Goal: Information Seeking & Learning: Learn about a topic

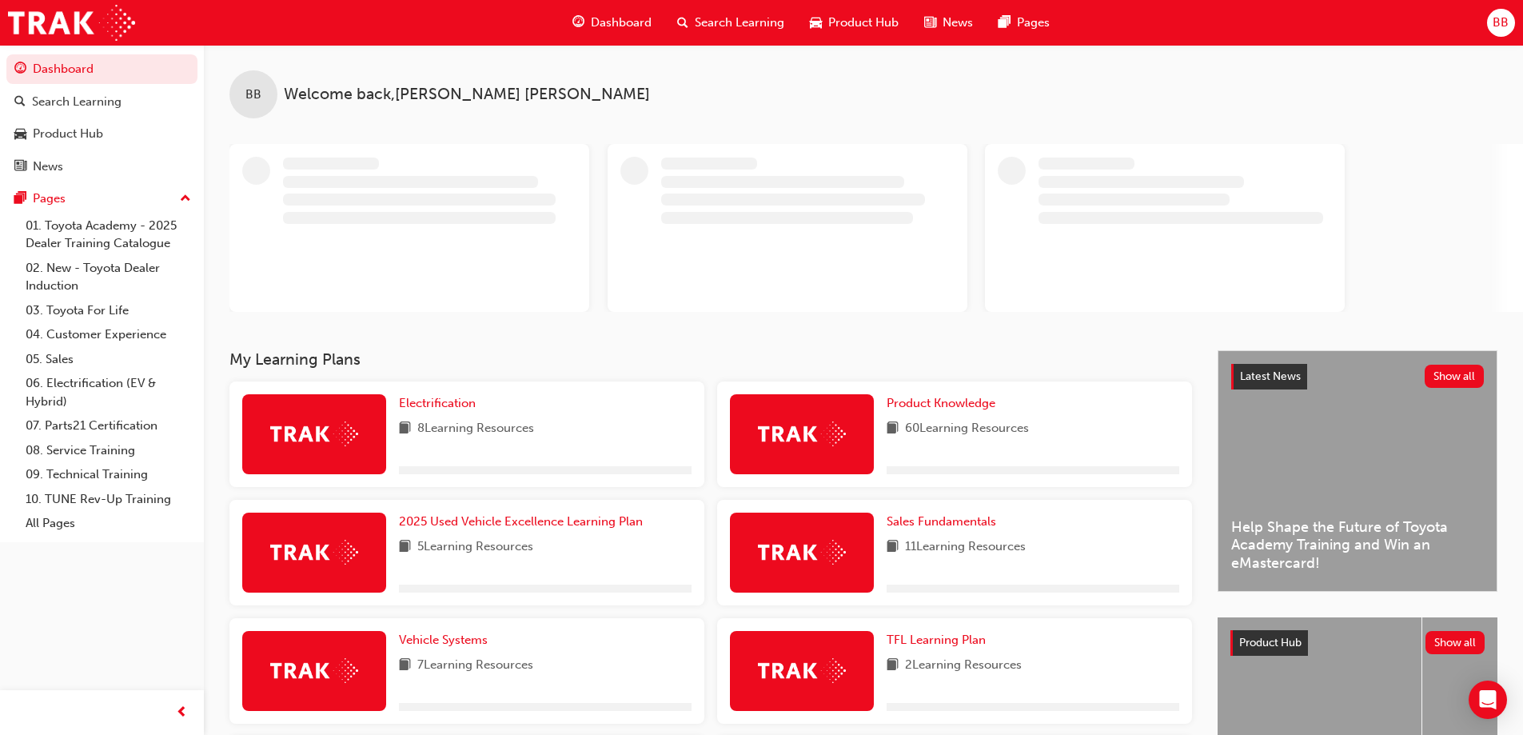
click at [724, 24] on span "Search Learning" at bounding box center [740, 23] width 90 height 18
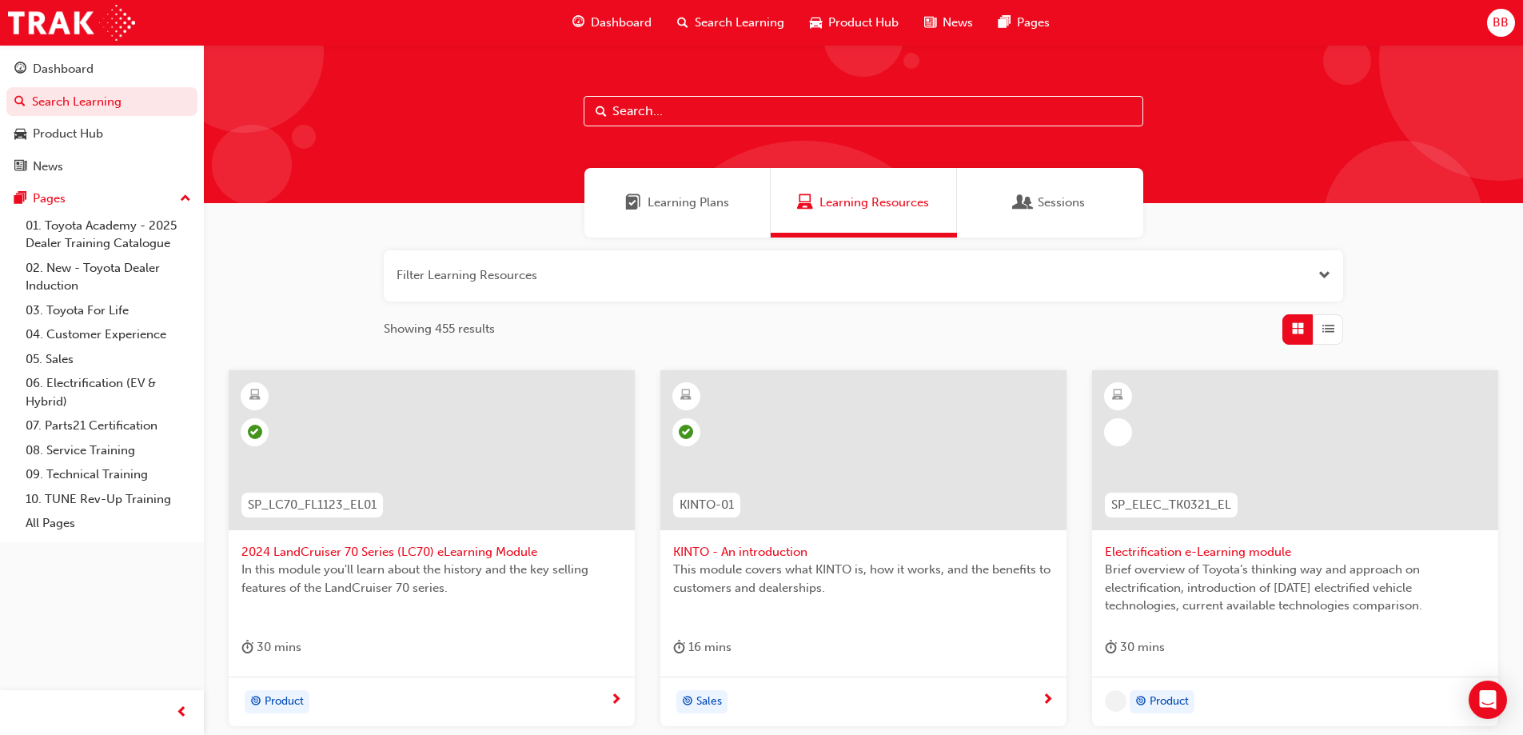
click at [730, 112] on input "text" at bounding box center [864, 111] width 560 height 30
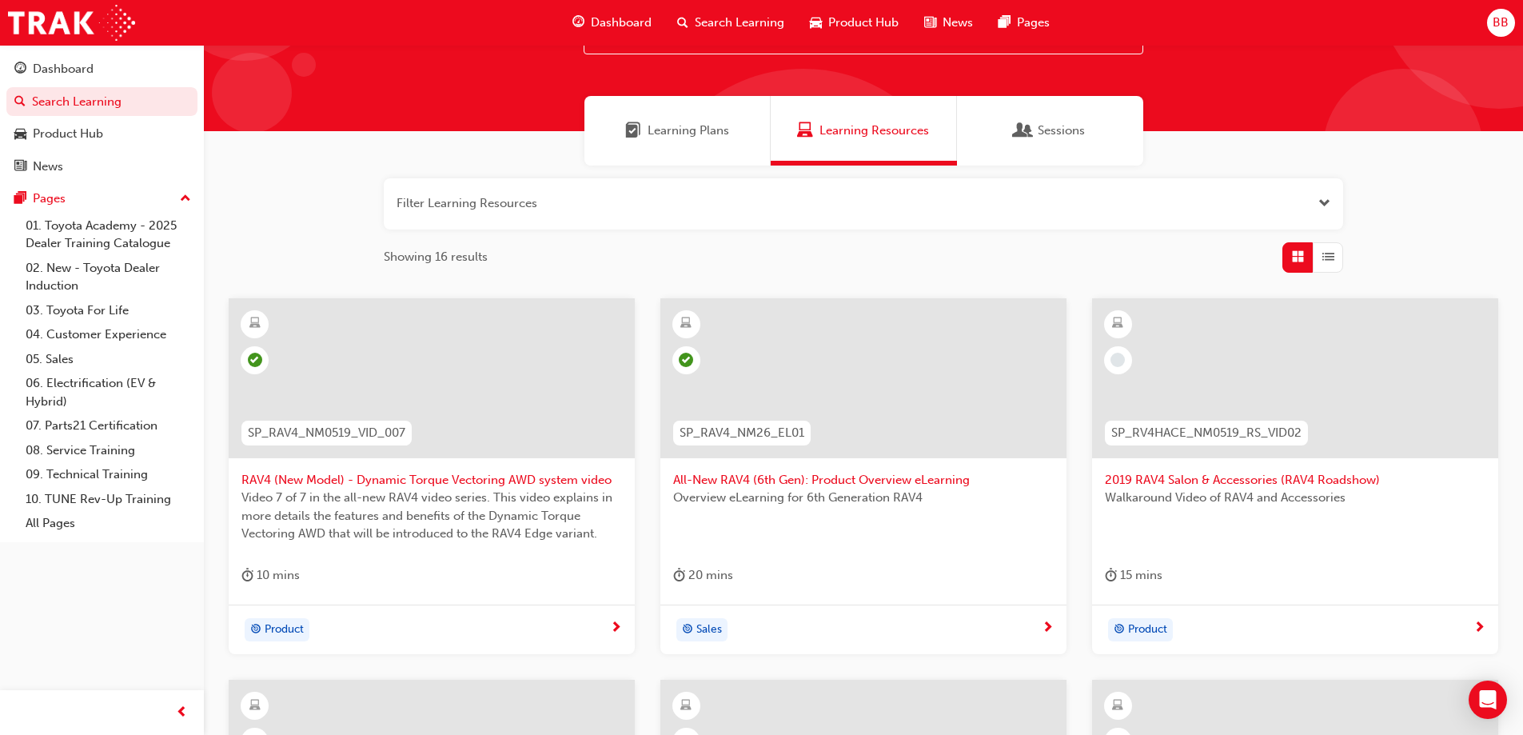
scroll to position [160, 0]
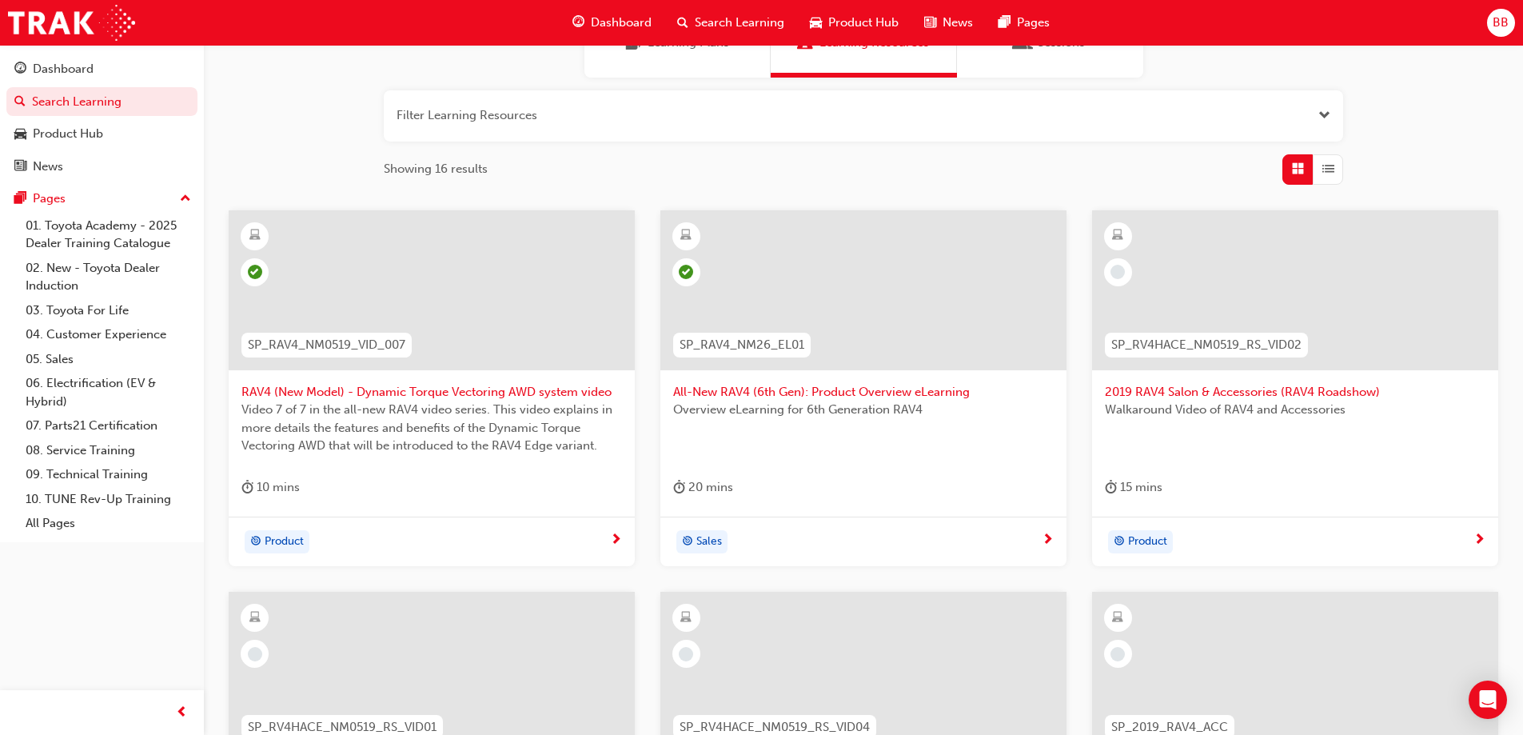
type input "rav4"
click at [829, 397] on span "All-New RAV4 (6th Gen): Product Overview eLearning" at bounding box center [863, 392] width 381 height 18
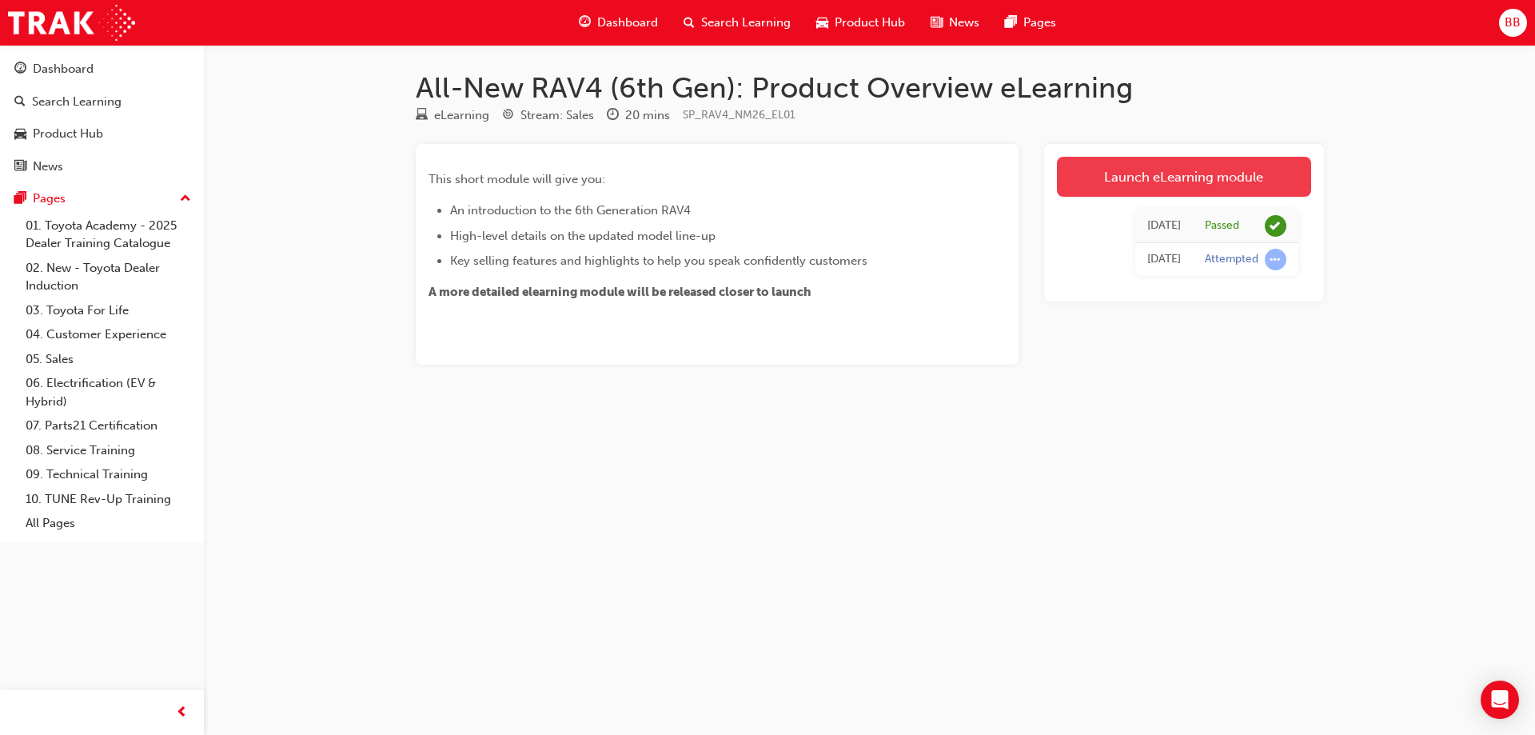
click at [1114, 185] on link "Launch eLearning module" at bounding box center [1184, 177] width 254 height 40
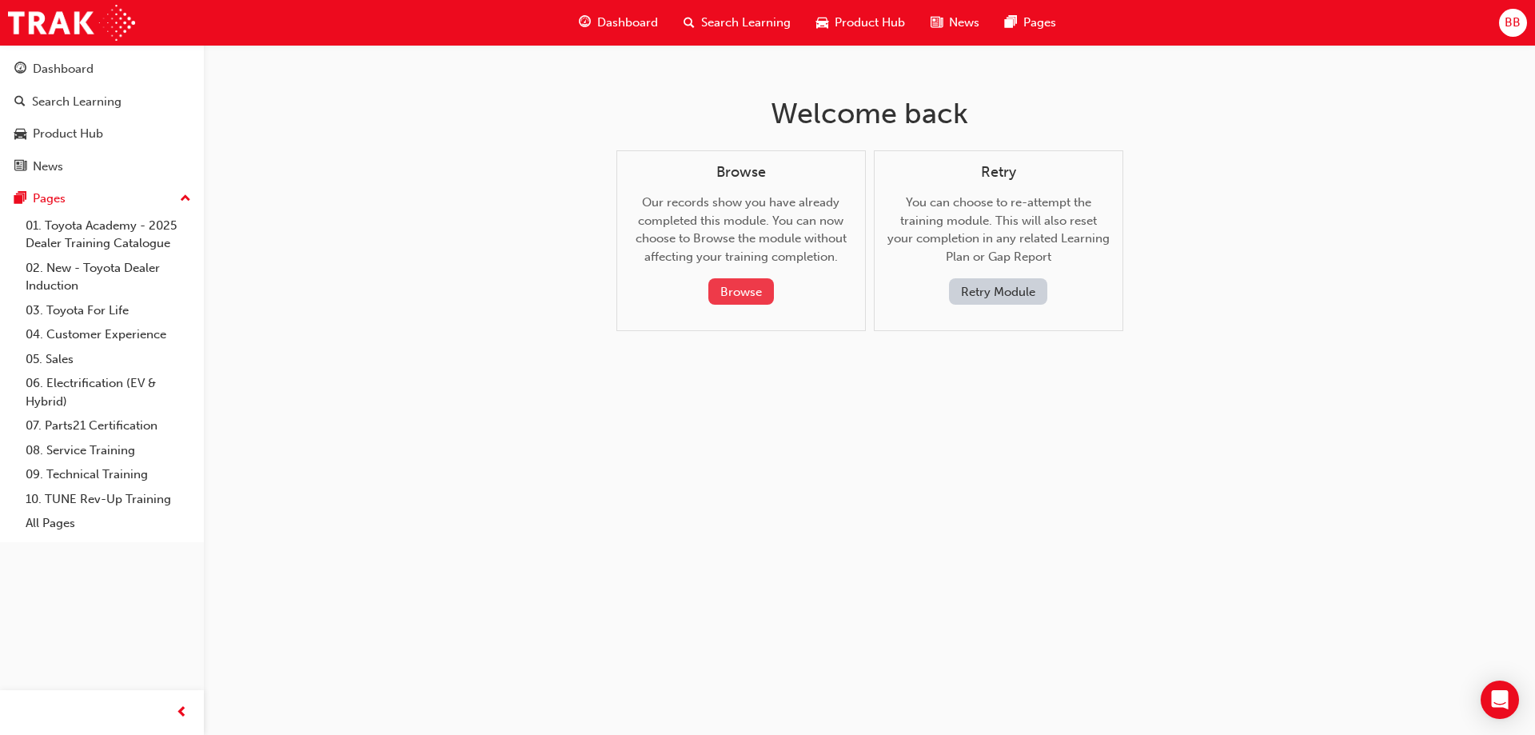
click at [744, 295] on button "Browse" at bounding box center [741, 291] width 66 height 26
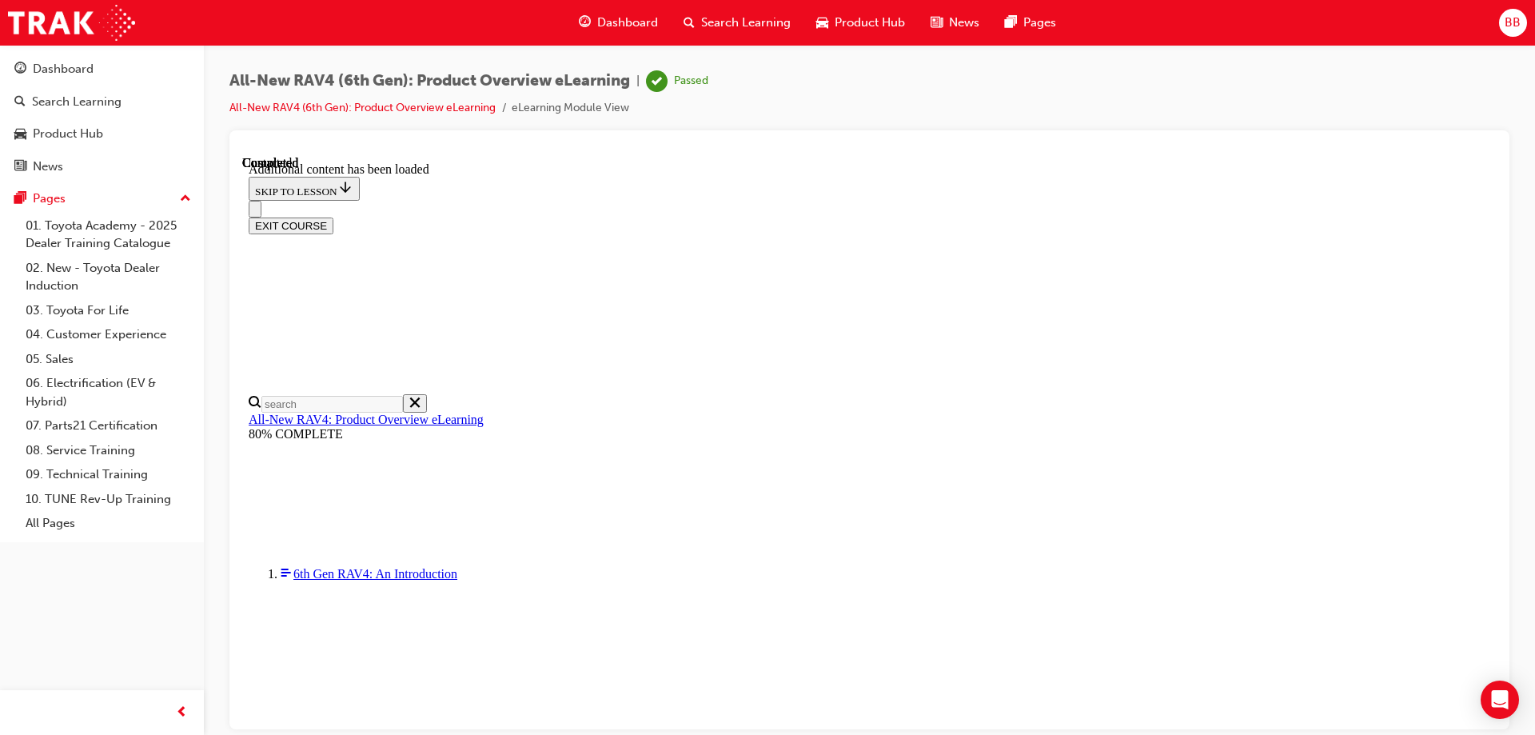
scroll to position [536, 0]
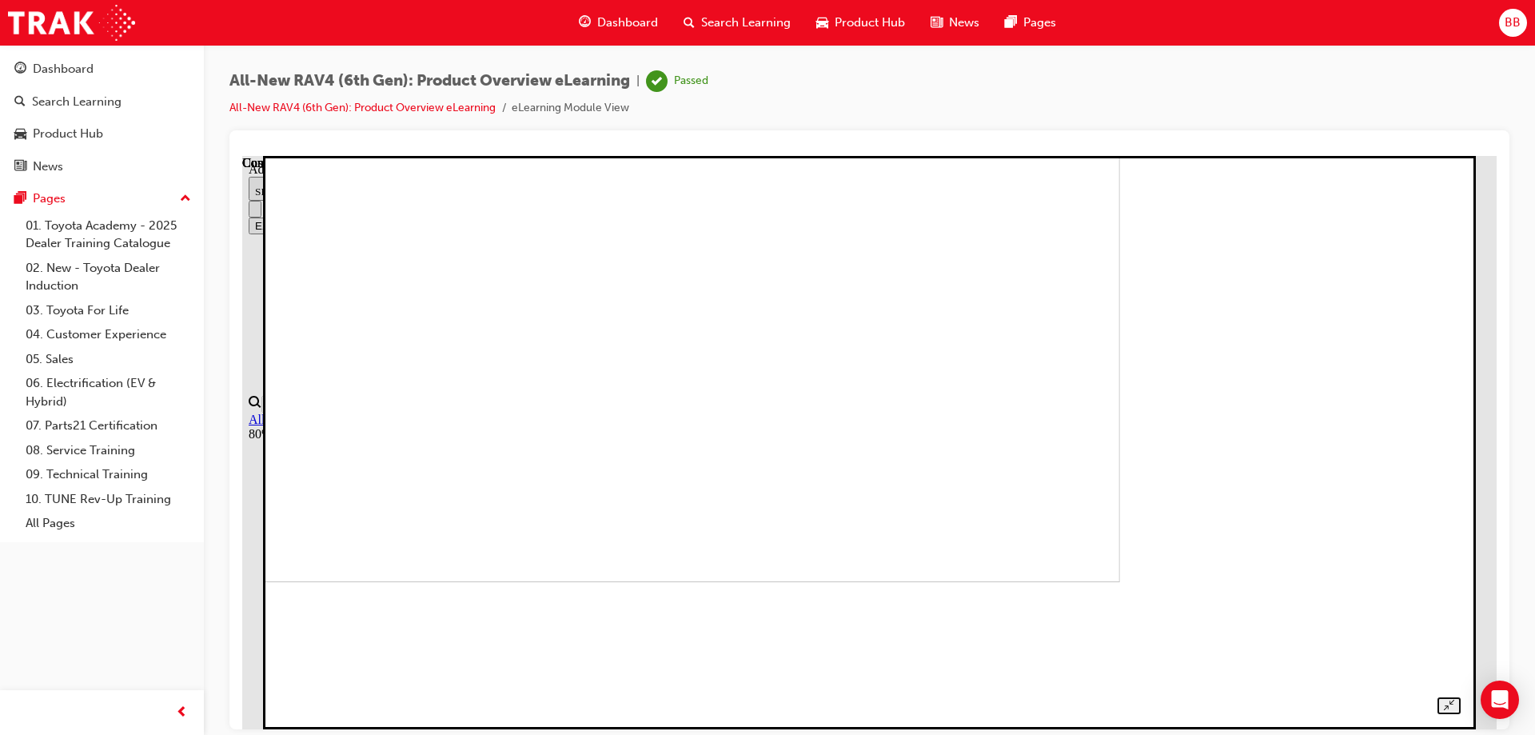
click at [801, 72] on div "All-New RAV4 (6th Gen): Product Overview eLearning | Passed All-New RAV4 (6th G…" at bounding box center [869, 100] width 1280 height 60
click at [800, 78] on div "All-New RAV4 (6th Gen): Product Overview eLearning | Passed All-New RAV4 (6th G…" at bounding box center [869, 100] width 1280 height 60
drag, startPoint x: 833, startPoint y: 90, endPoint x: 279, endPoint y: 84, distance: 554.1
click at [279, 84] on div "All-New RAV4 (6th Gen): Product Overview eLearning | Passed All-New RAV4 (6th G…" at bounding box center [869, 100] width 1280 height 60
click at [279, 84] on span "All-New RAV4 (6th Gen): Product Overview eLearning" at bounding box center [429, 81] width 401 height 18
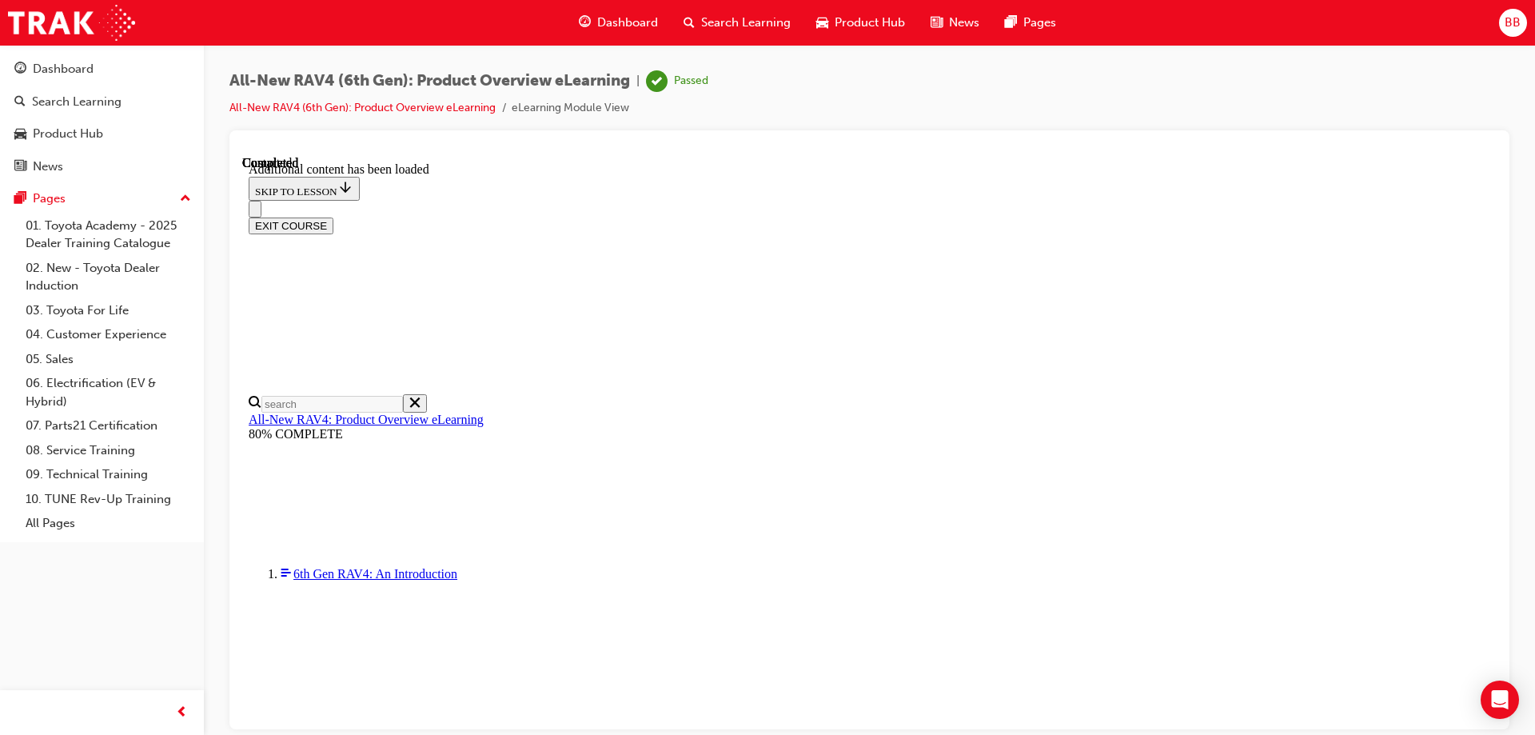
scroll to position [0, 0]
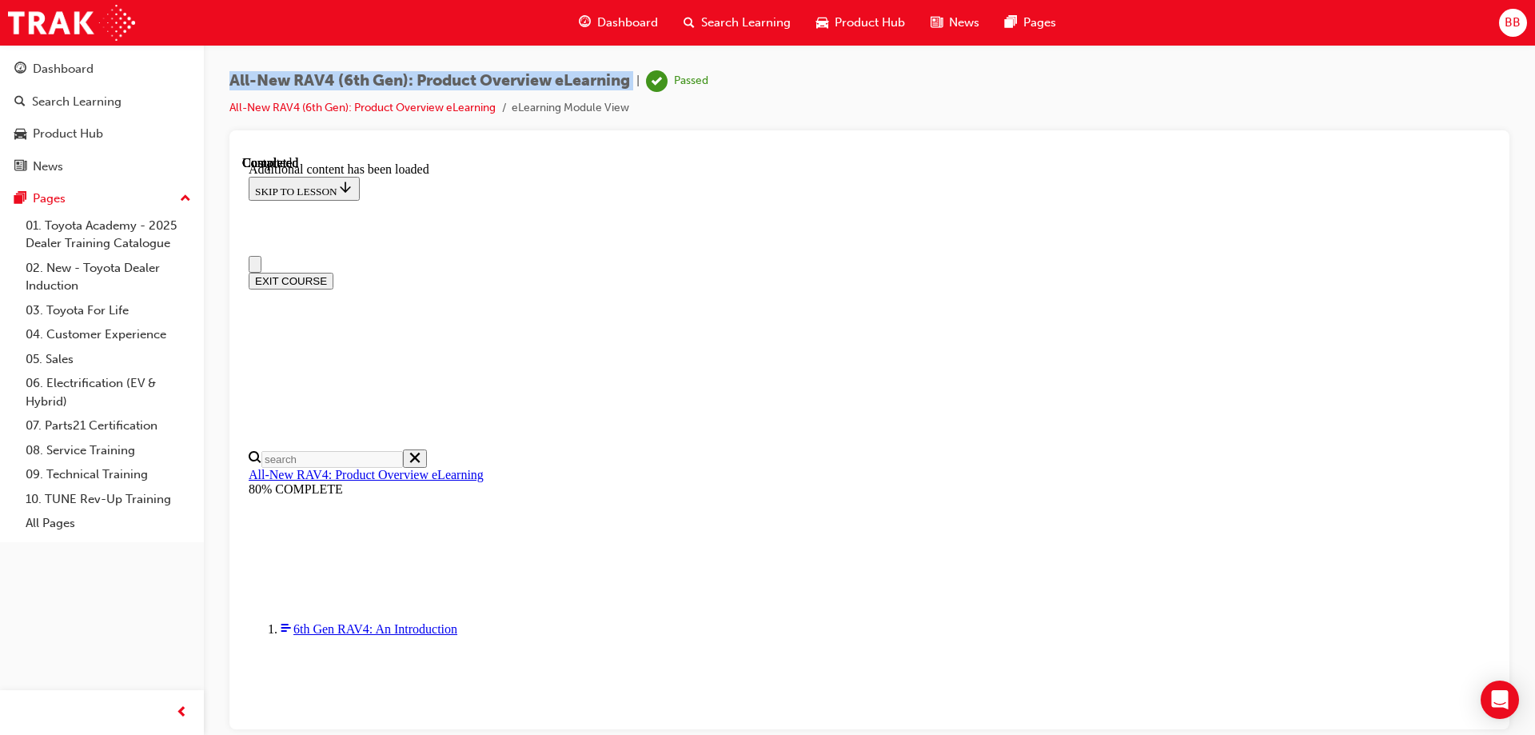
drag, startPoint x: 640, startPoint y: 82, endPoint x: 233, endPoint y: 74, distance: 406.2
click at [233, 74] on div "All-New RAV4 (6th Gen): Product Overview eLearning | Passed" at bounding box center [468, 81] width 479 height 22
click at [233, 72] on span "All-New RAV4 (6th Gen): Product Overview eLearning" at bounding box center [429, 81] width 401 height 18
drag, startPoint x: 227, startPoint y: 77, endPoint x: 631, endPoint y: 86, distance: 403.8
click at [631, 86] on div "All-New RAV4 (6th Gen): Product Overview eLearning | Passed All-New RAV4 (6th G…" at bounding box center [869, 370] width 1331 height 650
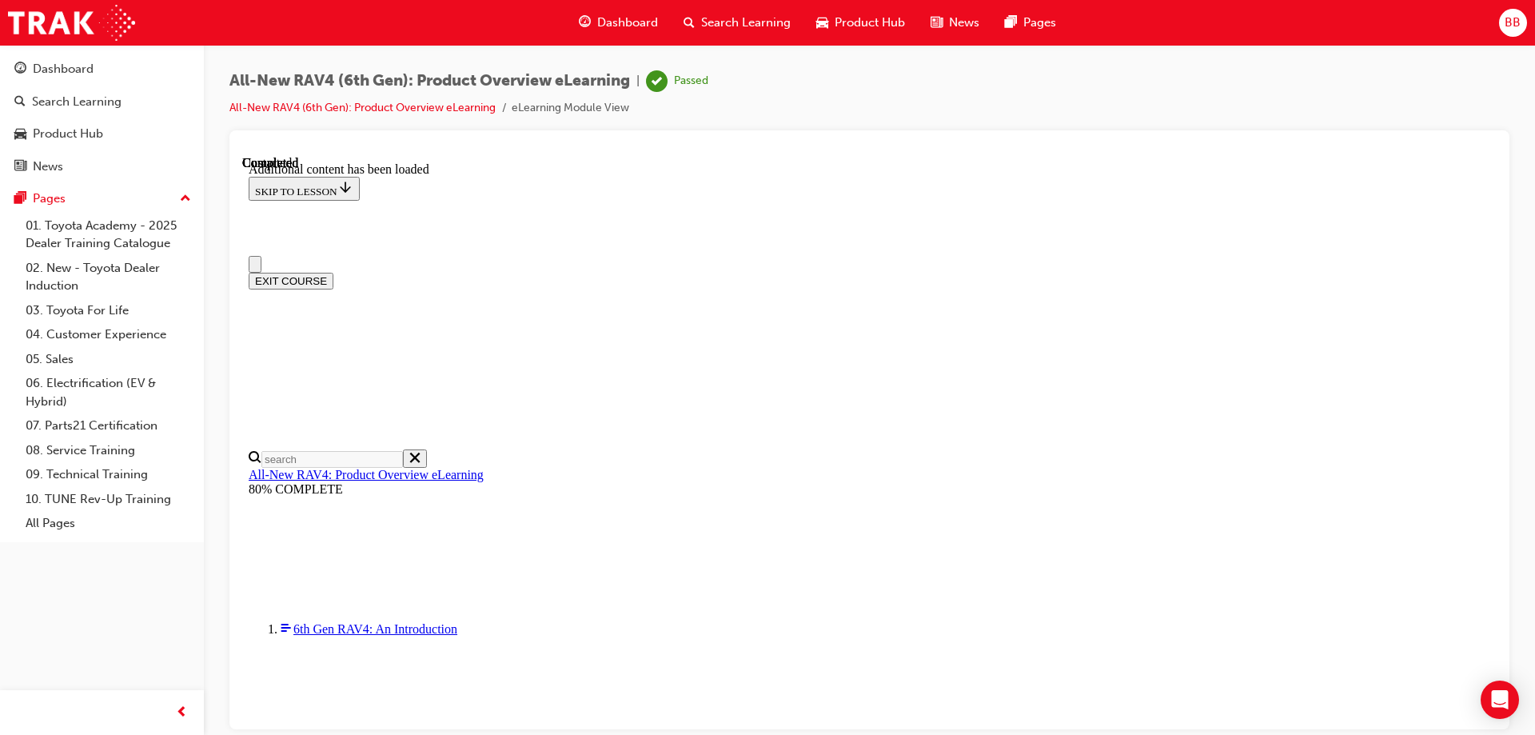
click at [897, 65] on div "All-New RAV4 (6th Gen): Product Overview eLearning | Passed All-New RAV4 (6th G…" at bounding box center [869, 370] width 1331 height 650
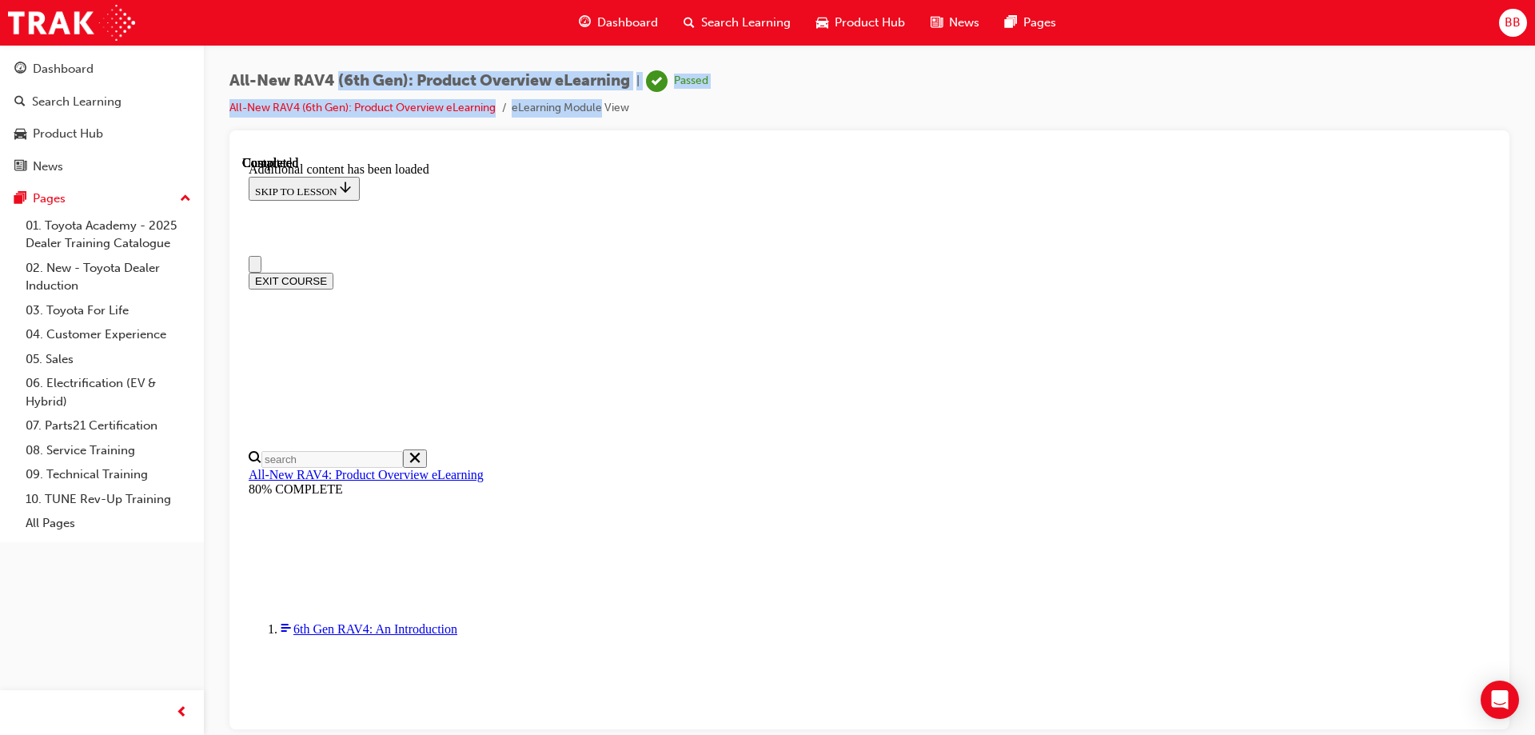
drag, startPoint x: 341, startPoint y: 78, endPoint x: 603, endPoint y: 111, distance: 264.3
click at [603, 111] on div "All-New RAV4 (6th Gen): Product Overview eLearning | Passed All-New RAV4 (6th G…" at bounding box center [468, 93] width 479 height 47
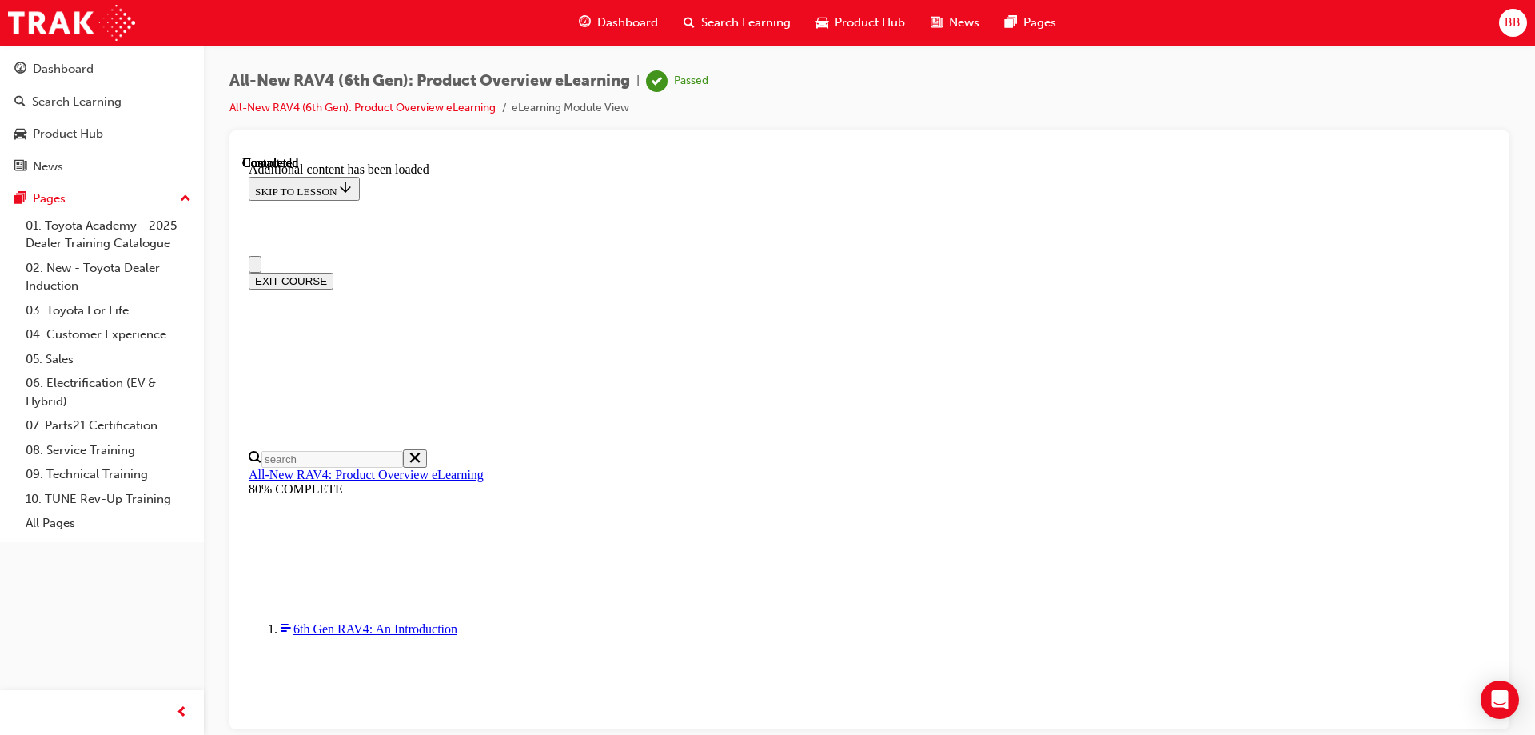
click at [607, 110] on li "eLearning Module View" at bounding box center [571, 108] width 118 height 18
drag, startPoint x: 632, startPoint y: 81, endPoint x: 229, endPoint y: 82, distance: 402.9
click at [229, 82] on span "All-New RAV4 (6th Gen): Product Overview eLearning" at bounding box center [429, 81] width 401 height 18
